Goal: Check status: Check status

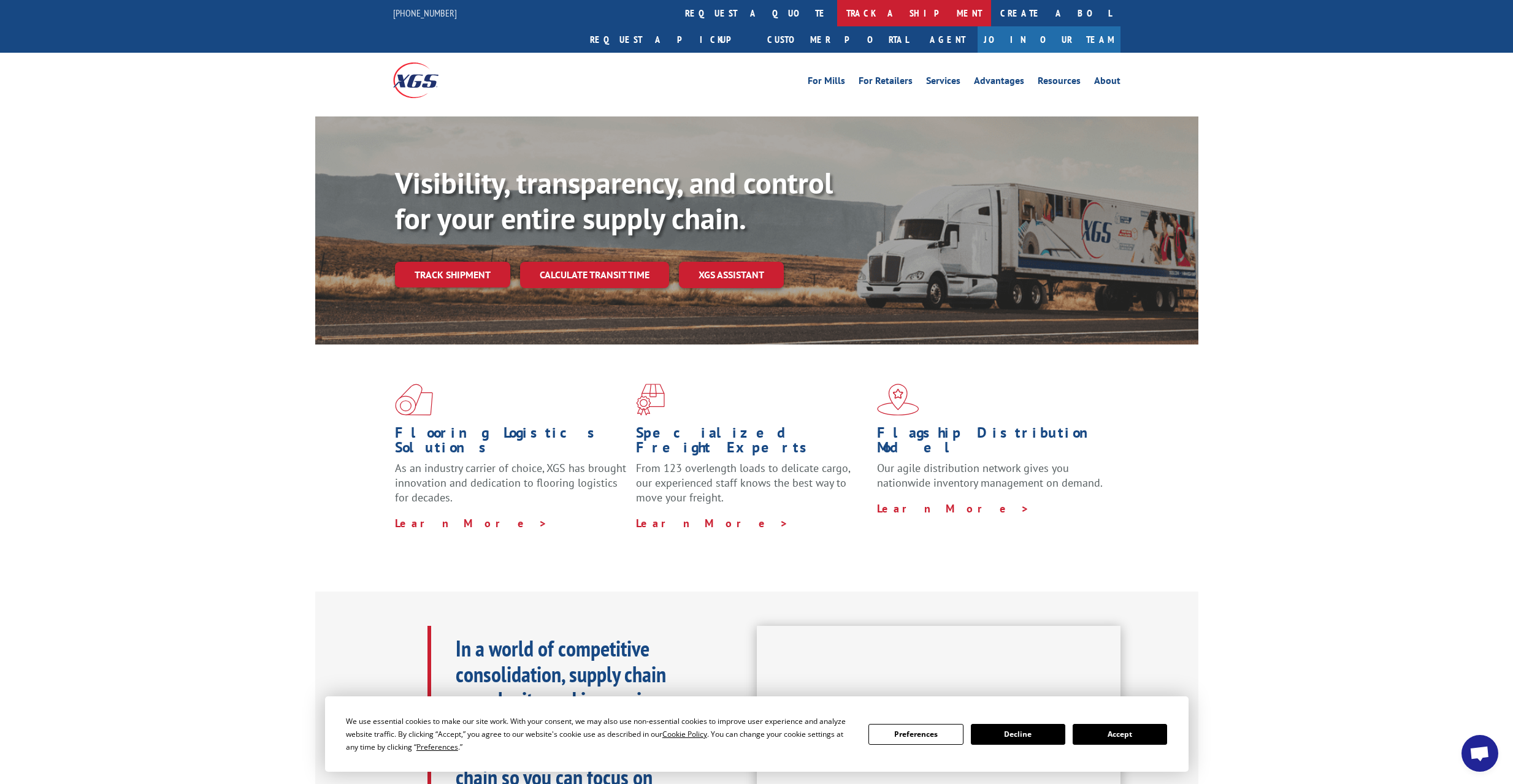
click at [837, 15] on link "track a shipment" at bounding box center [914, 13] width 154 height 27
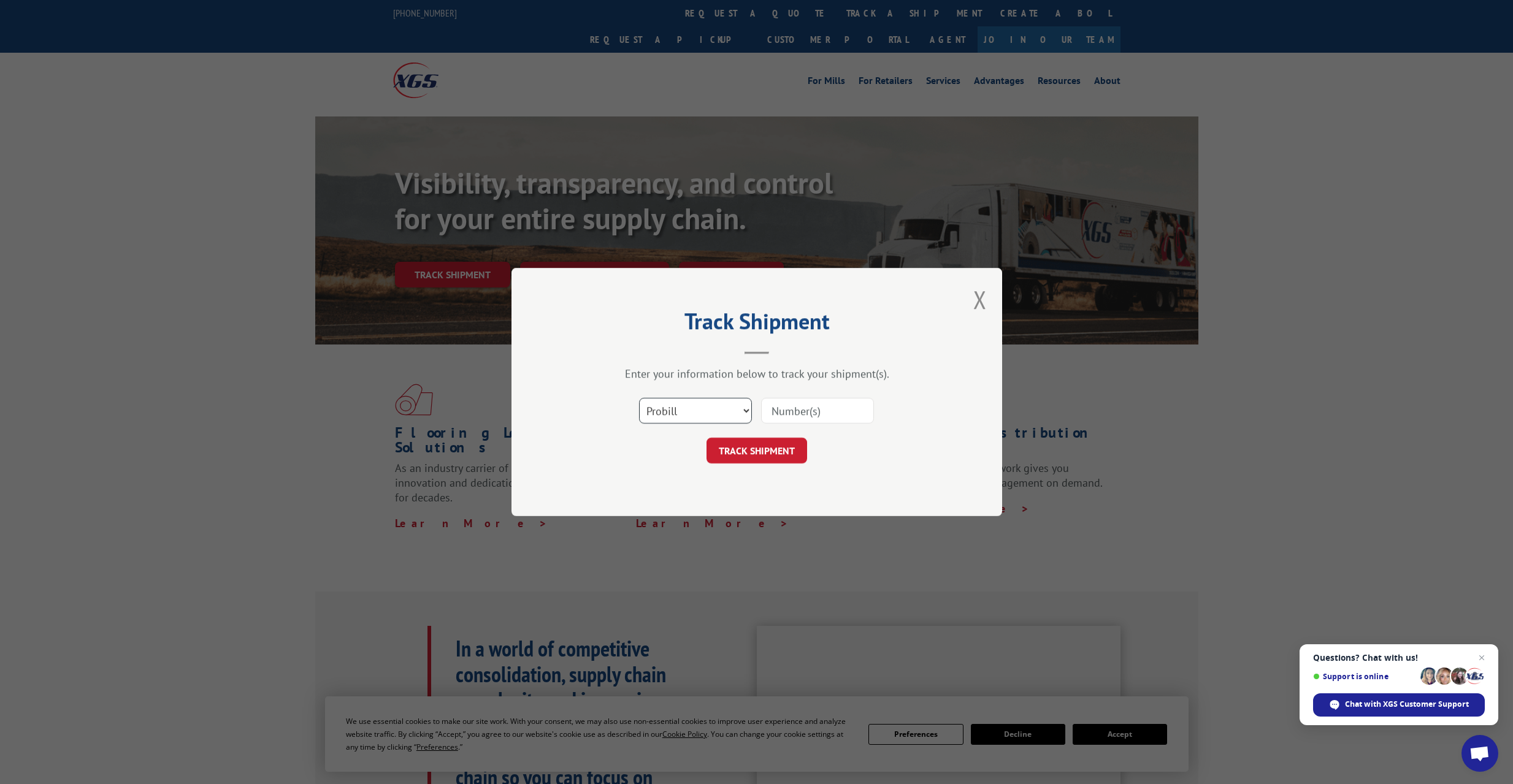
click at [745, 409] on select "Select category... Probill BOL PO" at bounding box center [695, 411] width 113 height 26
select select "bol"
click at [639, 398] on select "Select category... Probill BOL PO" at bounding box center [695, 411] width 113 height 26
click at [784, 407] on input at bounding box center [818, 411] width 113 height 26
type input "15095559"
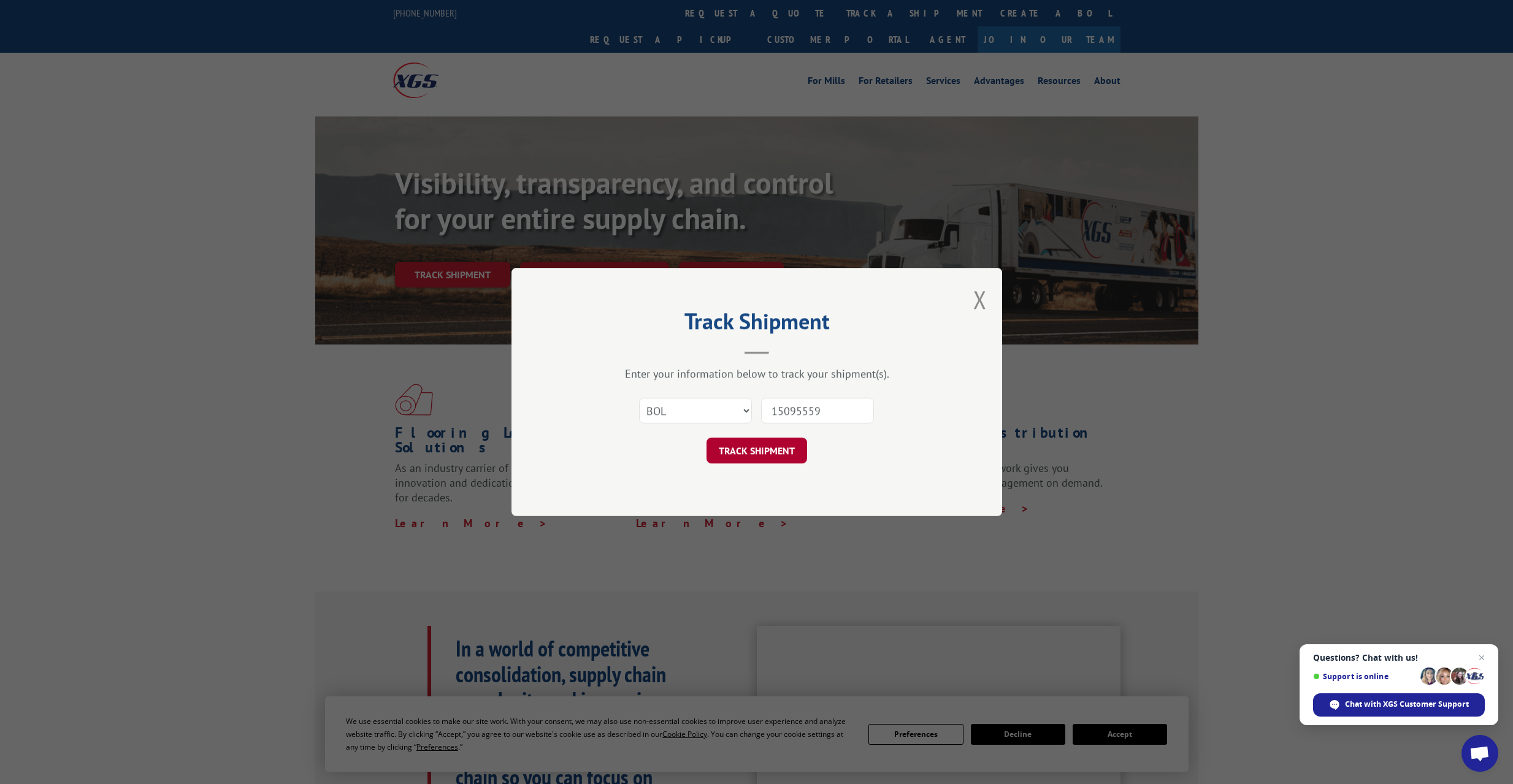
click at [767, 452] on button "TRACK SHIPMENT" at bounding box center [756, 450] width 100 height 26
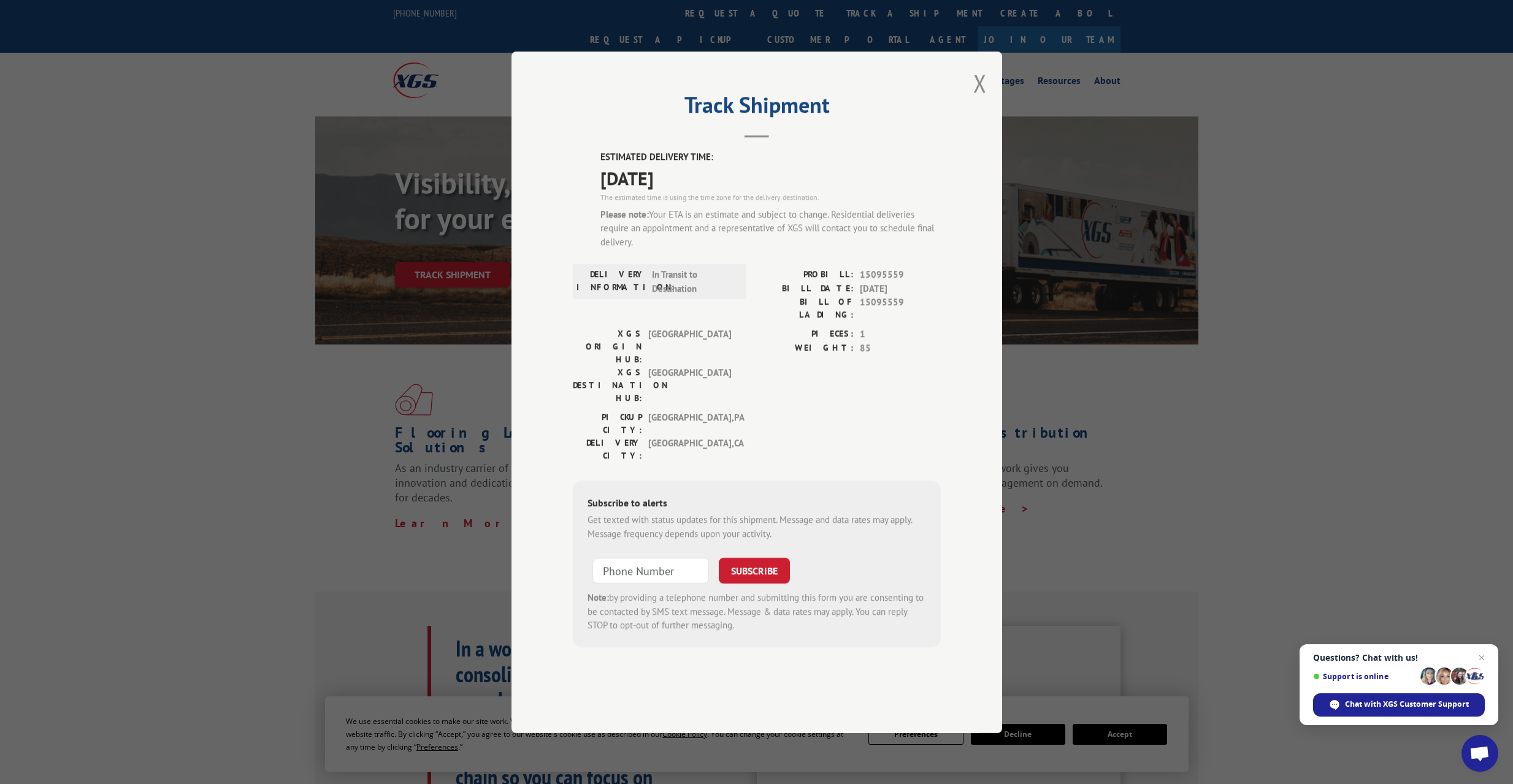
scroll to position [2, 0]
click at [1480, 656] on span "Close chat" at bounding box center [1481, 657] width 15 height 15
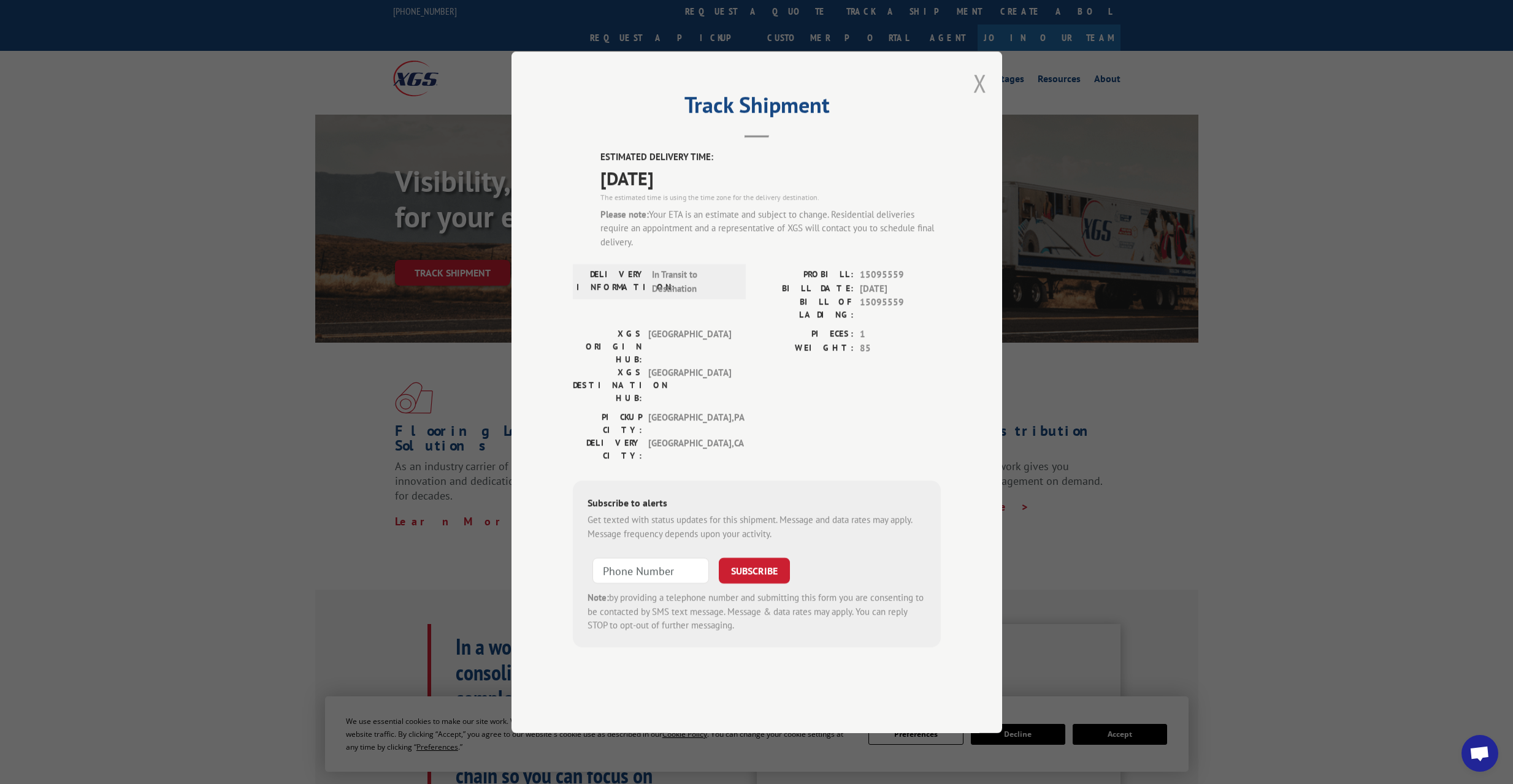
click at [977, 99] on button "Close modal" at bounding box center [980, 83] width 14 height 33
